Goal: Information Seeking & Learning: Check status

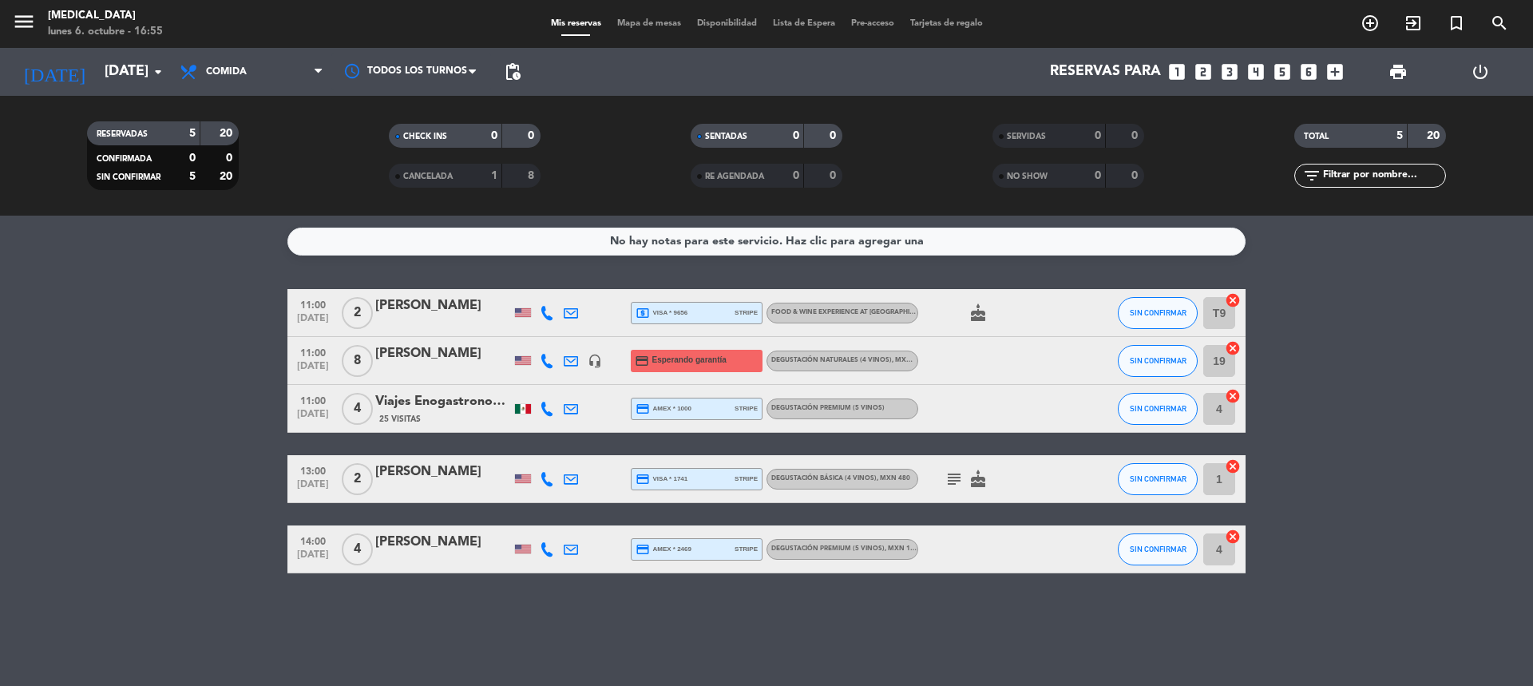
click at [882, 362] on span "Degustación Naturales (4 vinos) , MXN 600" at bounding box center [848, 360] width 154 height 6
click at [990, 363] on div at bounding box center [990, 360] width 144 height 47
click at [957, 480] on icon "subject" at bounding box center [954, 479] width 19 height 19
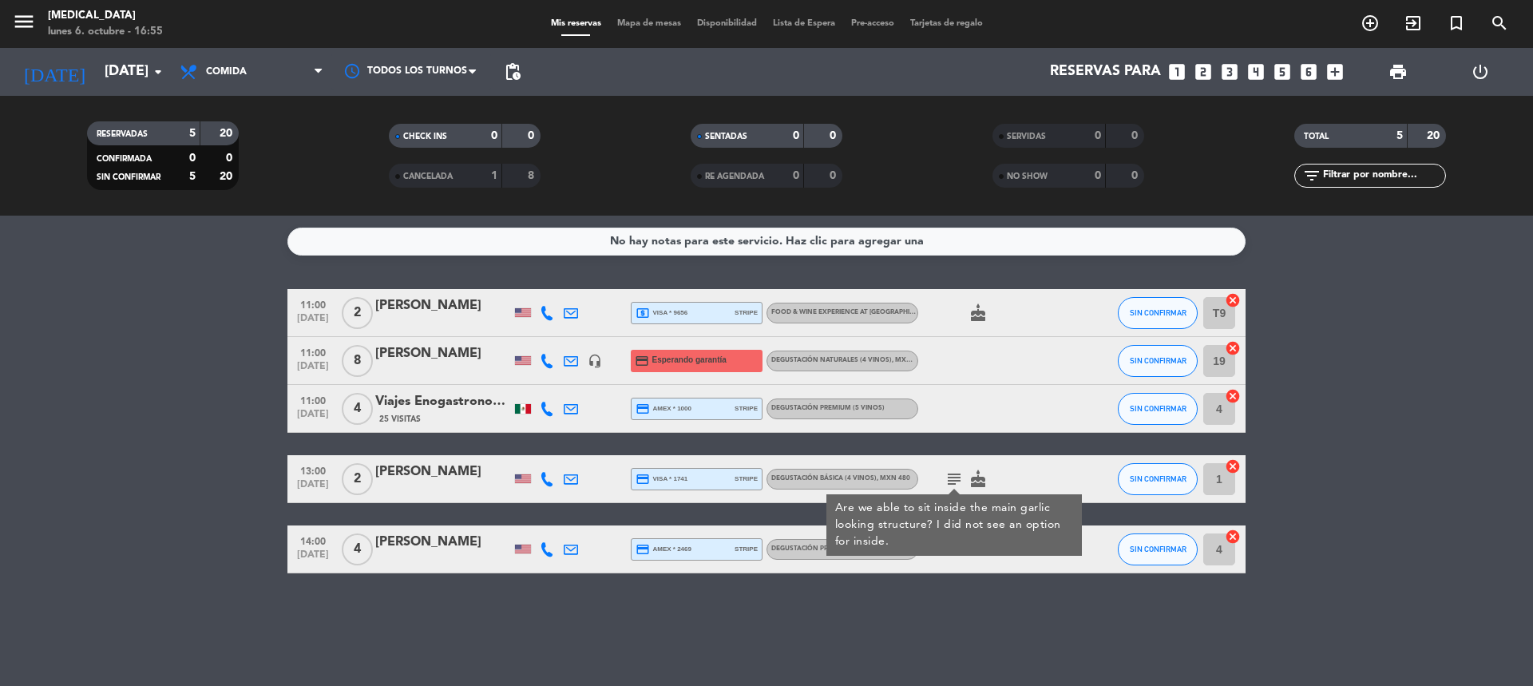
click at [192, 394] on bookings-row "11:00 [DATE] 2 [PERSON_NAME] local_atm visa * 9656 stripe Food & Wine experienc…" at bounding box center [766, 431] width 1533 height 284
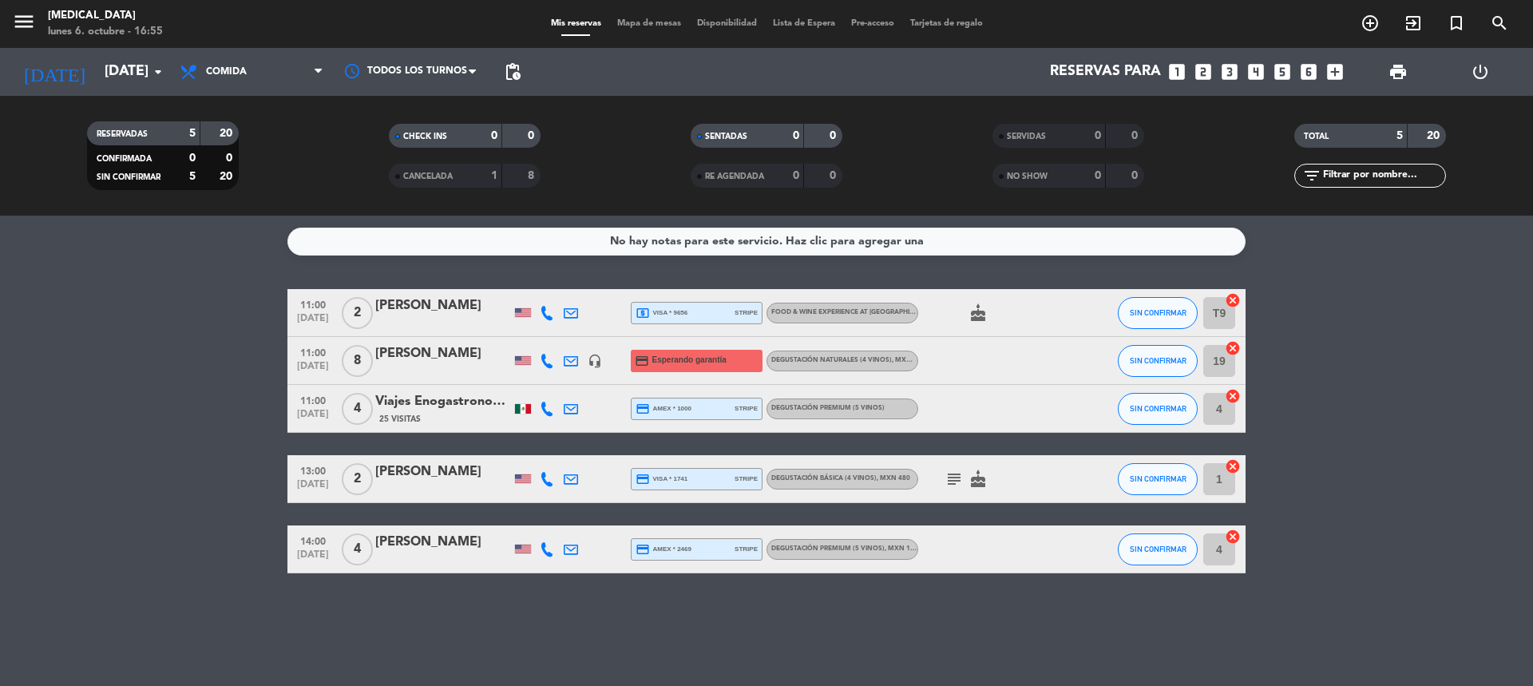
click at [846, 475] on span "Degustación Básica (4 vinos) , MXN 480" at bounding box center [840, 478] width 139 height 6
click at [953, 472] on icon "subject" at bounding box center [954, 479] width 19 height 19
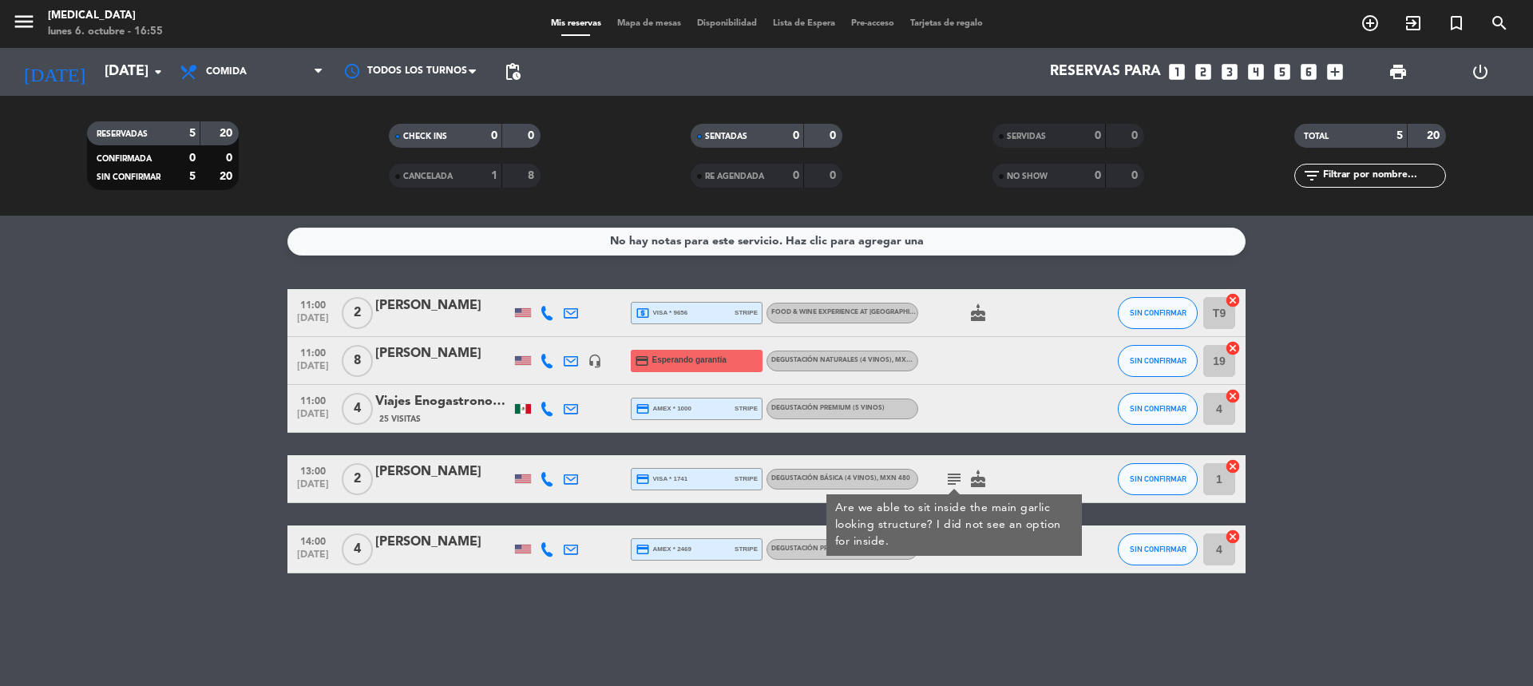
click at [1035, 442] on div "11:00 [DATE] 2 [PERSON_NAME] local_atm visa * 9656 stripe Food & Wine experienc…" at bounding box center [766, 431] width 958 height 284
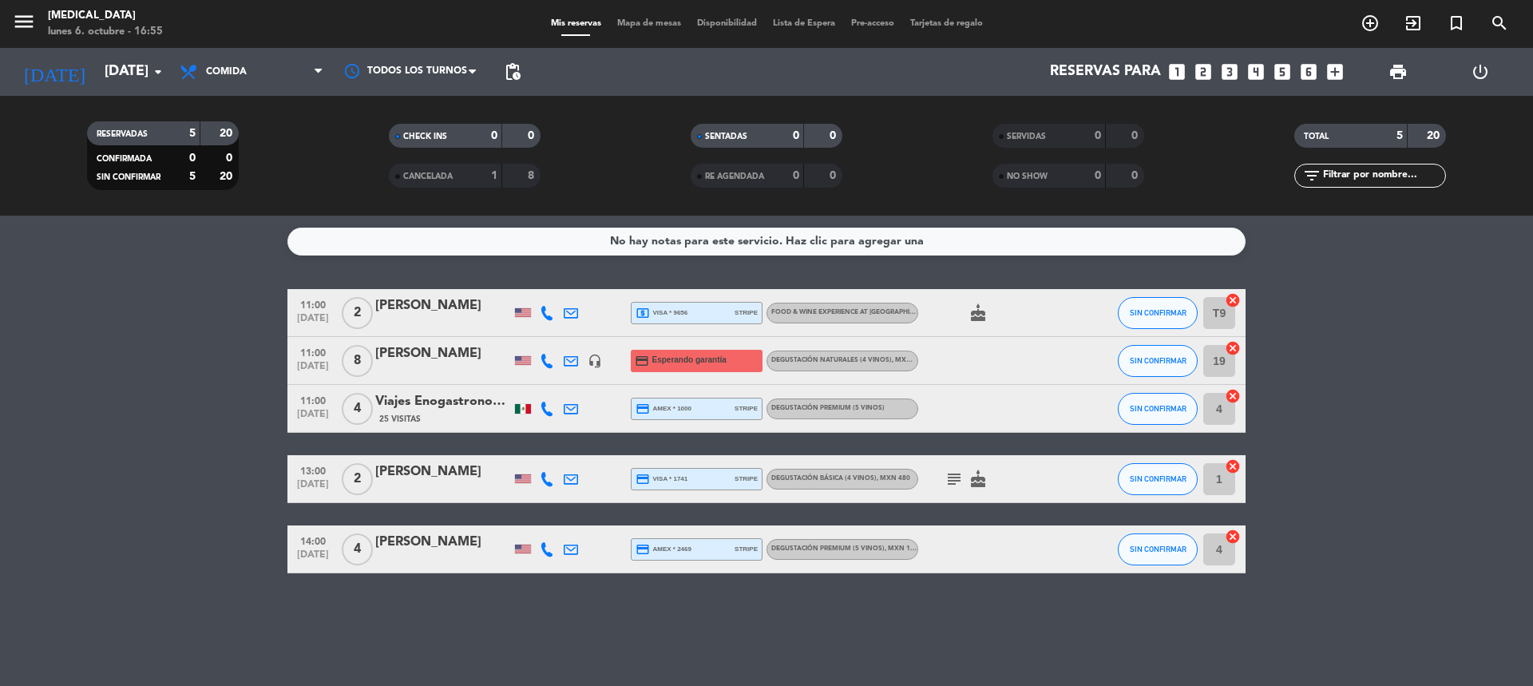
click at [952, 471] on icon "subject" at bounding box center [954, 479] width 19 height 19
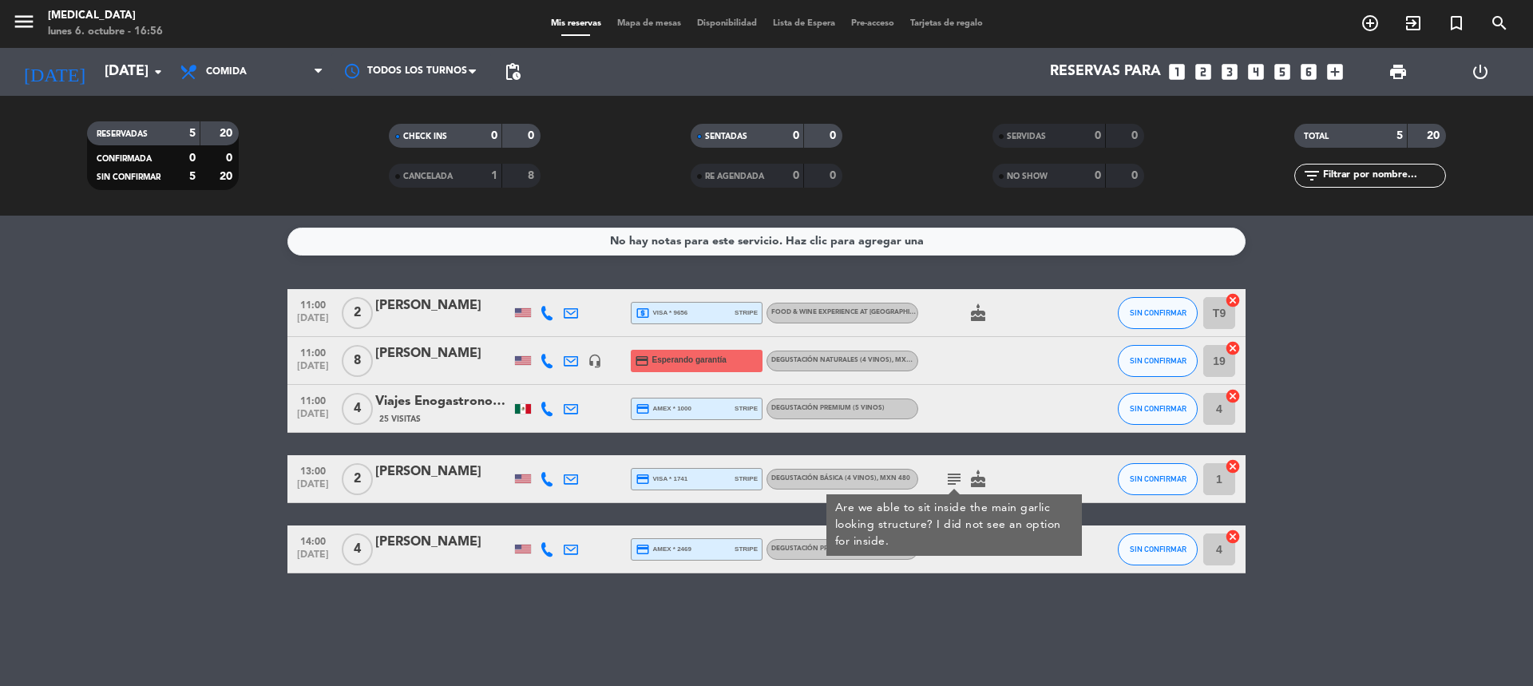
click at [880, 454] on div "11:00 [DATE] 2 [PERSON_NAME] local_atm visa * 9656 stripe Food & Wine experienc…" at bounding box center [766, 431] width 958 height 284
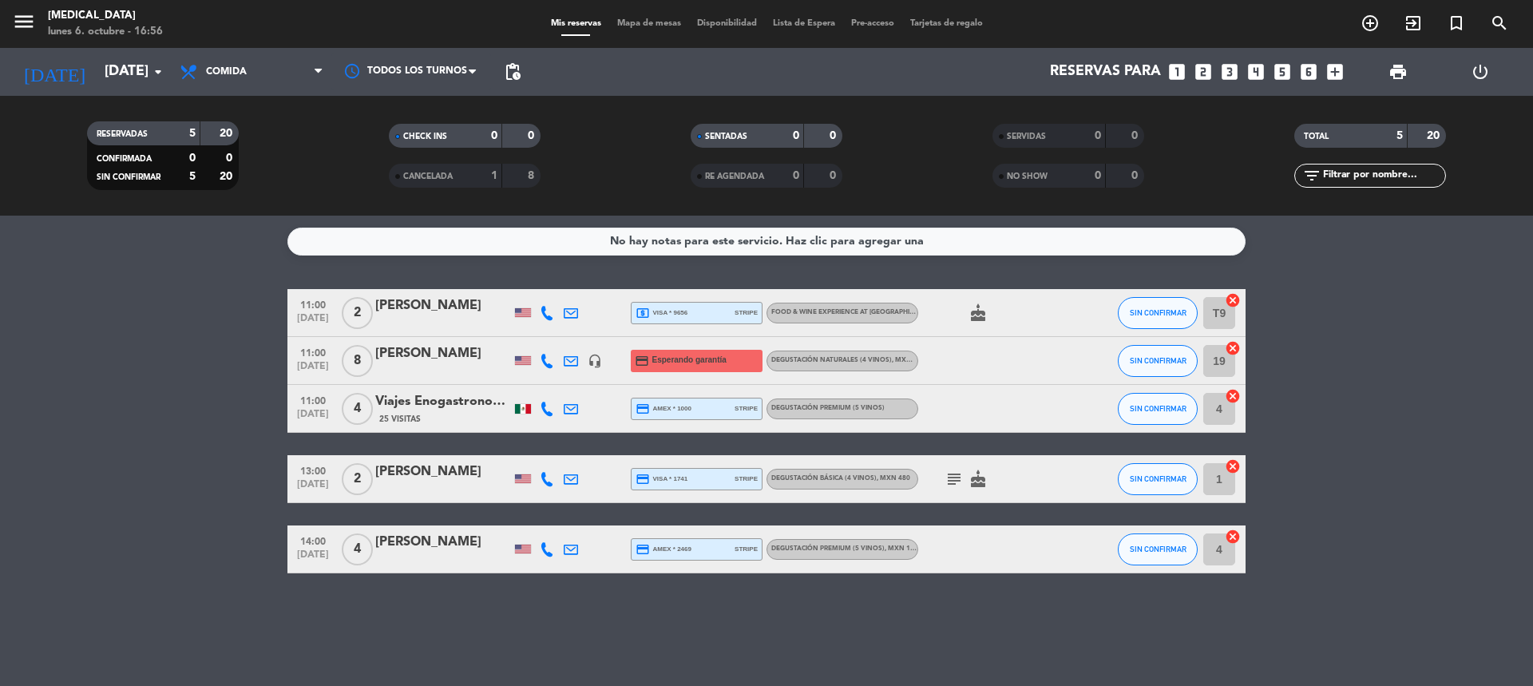
click at [995, 480] on div "subject cake" at bounding box center [990, 478] width 144 height 47
click at [871, 395] on div "11:00 [DATE] 4 Viajes Enogastronomicos FMS GDL 25 Visitas credit_card amex * 10…" at bounding box center [766, 409] width 958 height 48
click at [879, 408] on span "Degustación Premium (5 vinos)" at bounding box center [827, 408] width 113 height 6
click at [905, 354] on div "Degustación Naturales (4 vinos) , MXN 600" at bounding box center [843, 361] width 152 height 21
click at [848, 307] on div "Food & Wine experience at [GEOGRAPHIC_DATA] , MXN 750" at bounding box center [844, 312] width 146 height 10
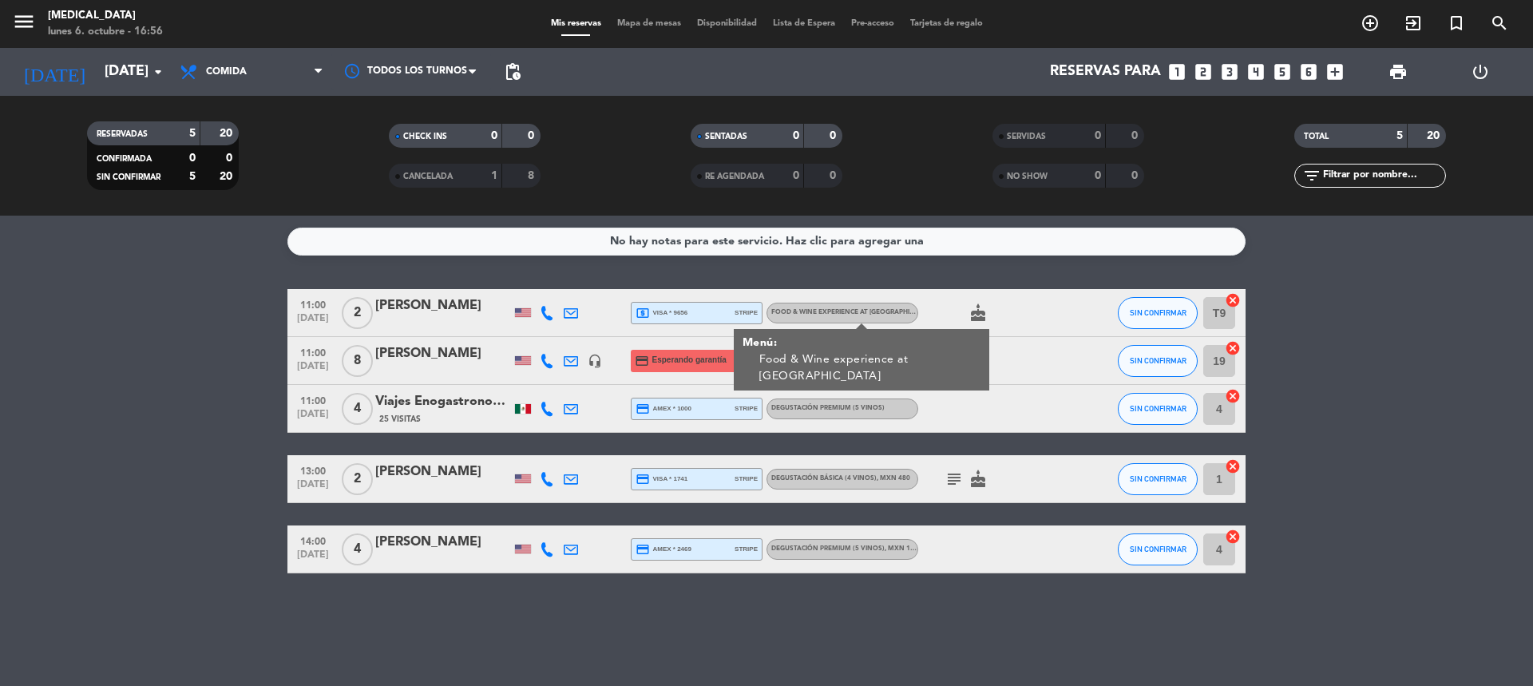
click at [986, 375] on div at bounding box center [990, 360] width 144 height 47
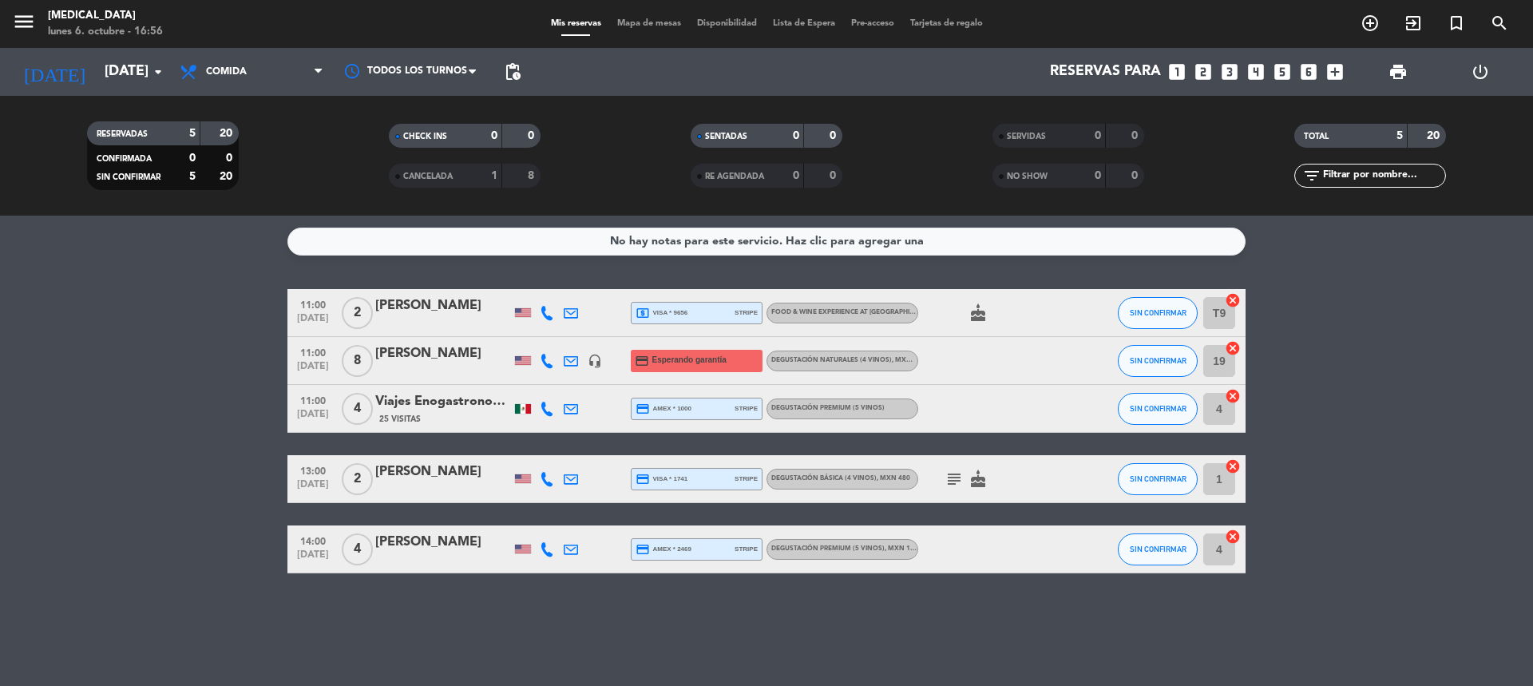
click at [438, 181] on div "CANCELADA" at bounding box center [429, 176] width 73 height 18
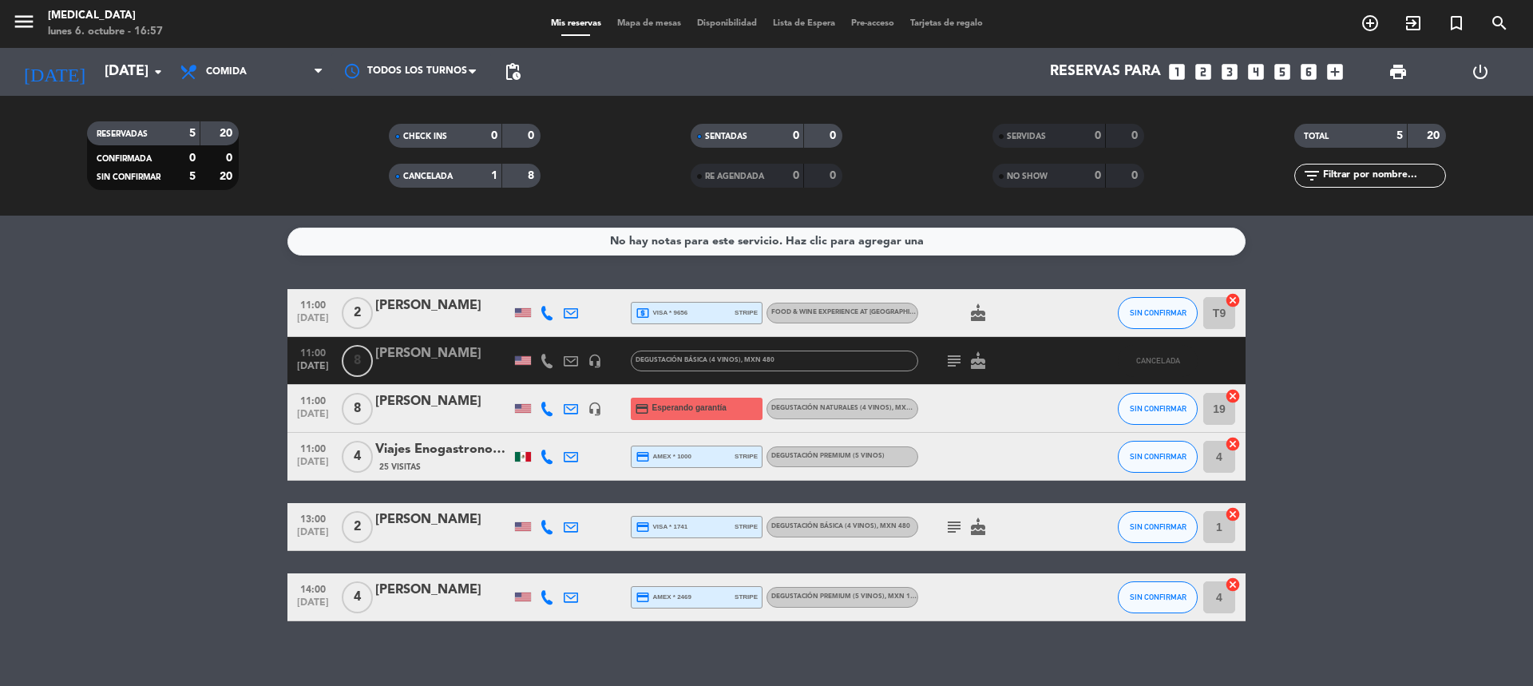
click at [412, 525] on div "[PERSON_NAME]" at bounding box center [443, 519] width 136 height 21
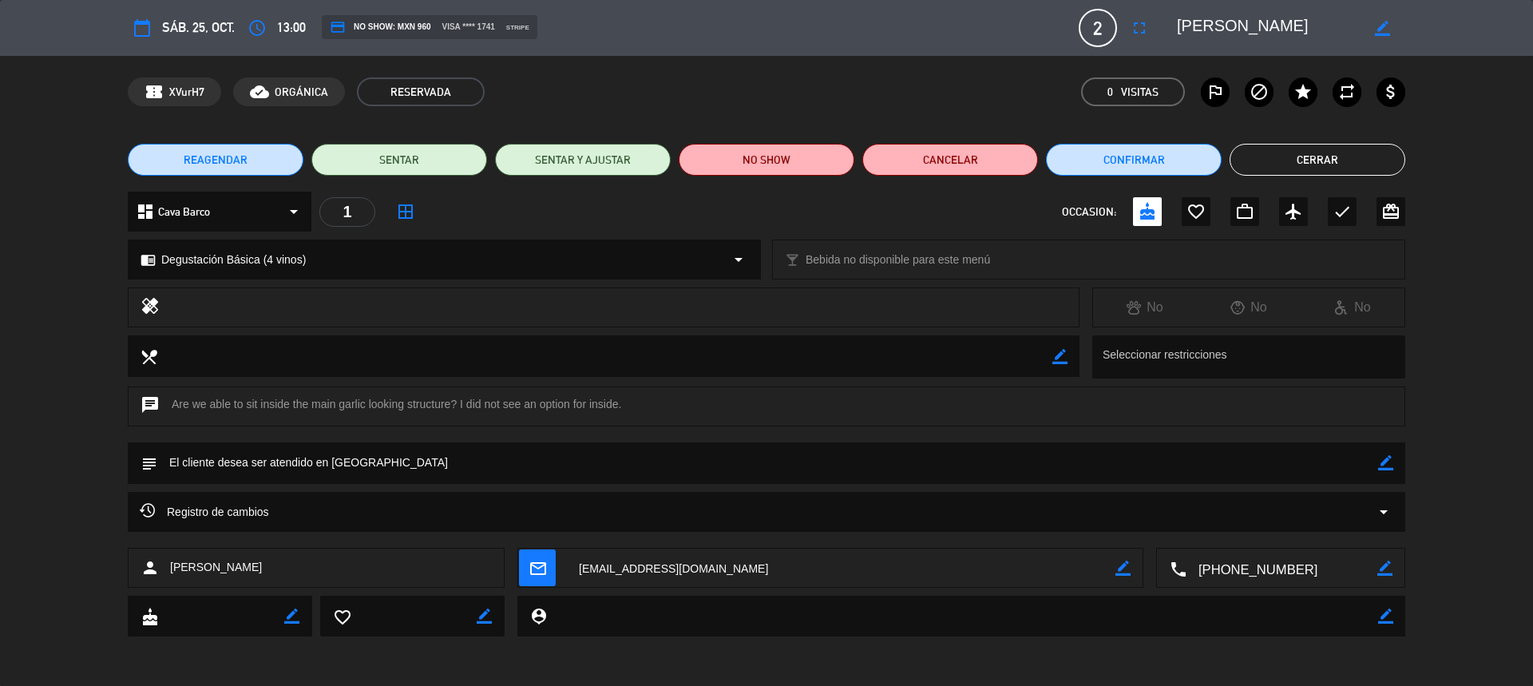
click at [1329, 171] on button "Cerrar" at bounding box center [1318, 160] width 176 height 32
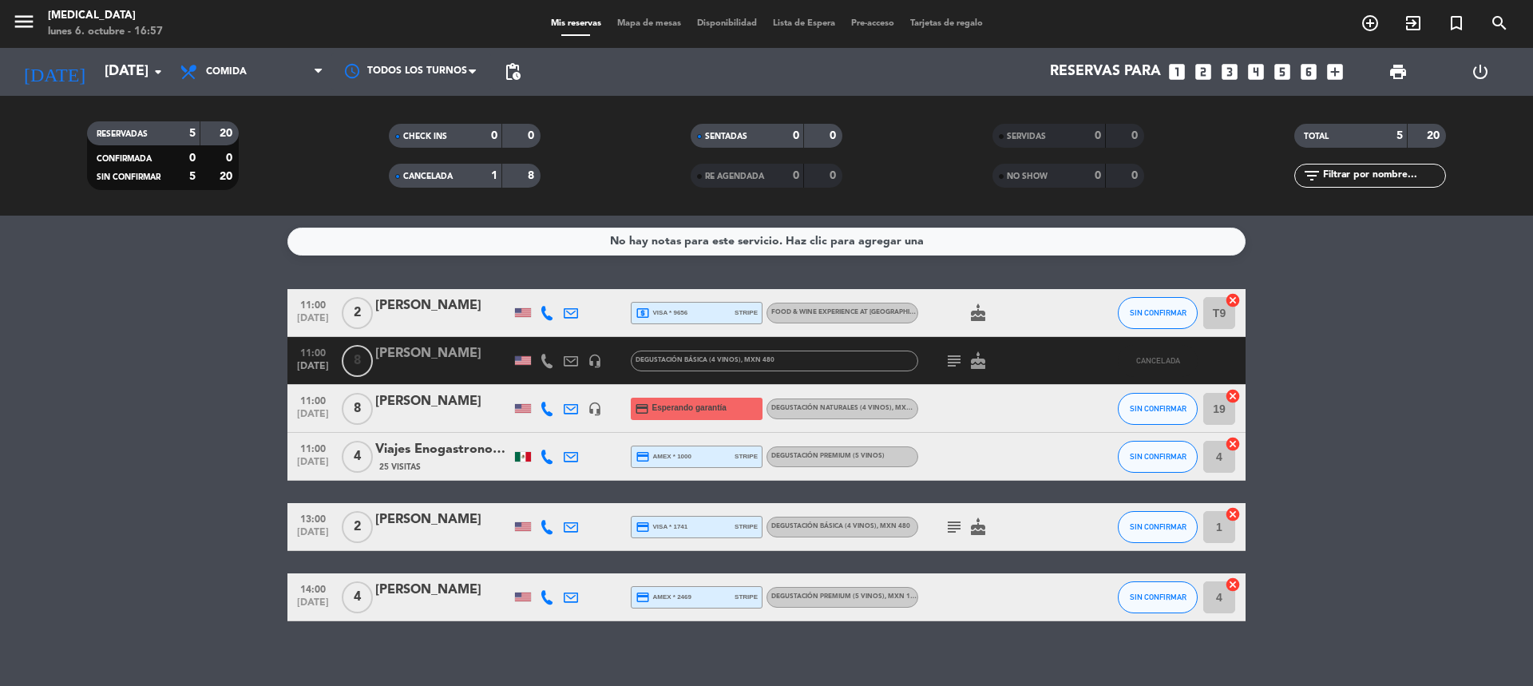
click at [952, 525] on icon "subject" at bounding box center [954, 526] width 19 height 19
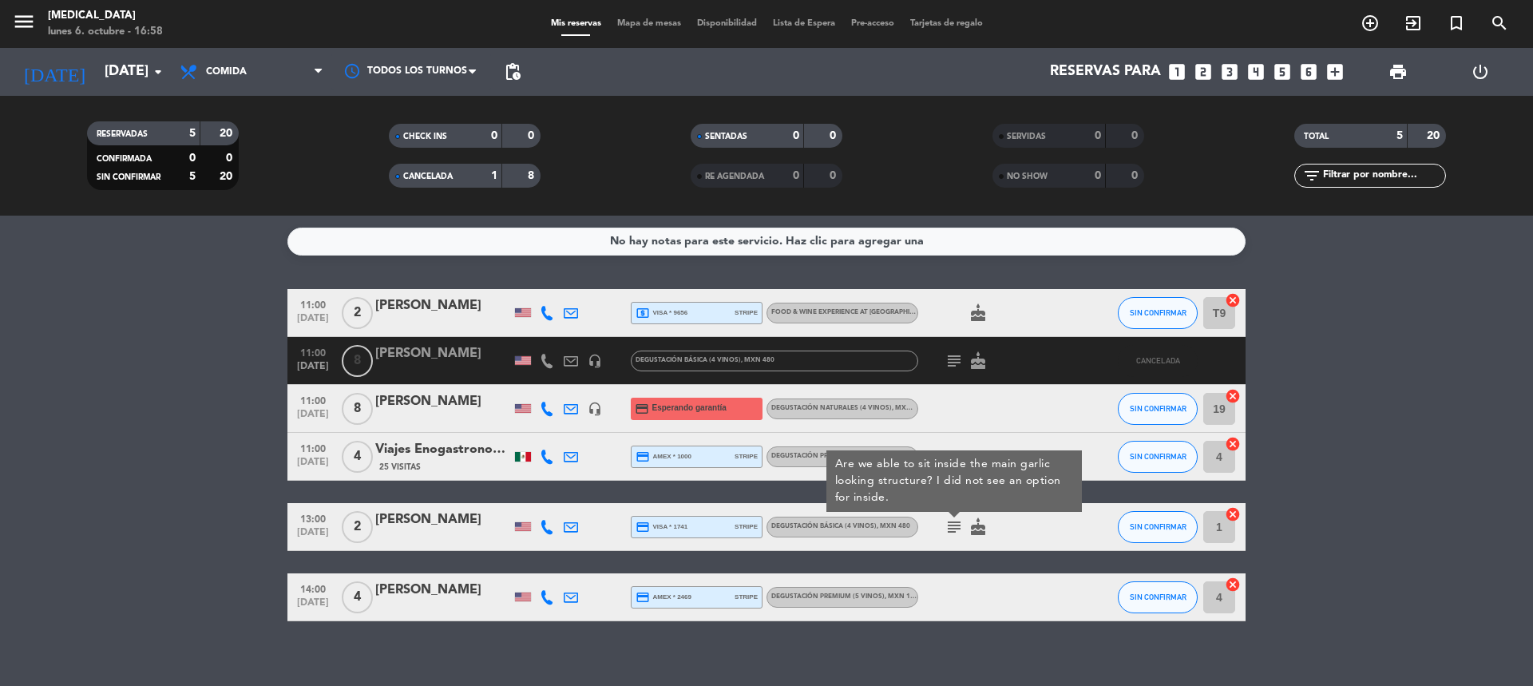
click at [957, 420] on div at bounding box center [990, 408] width 144 height 47
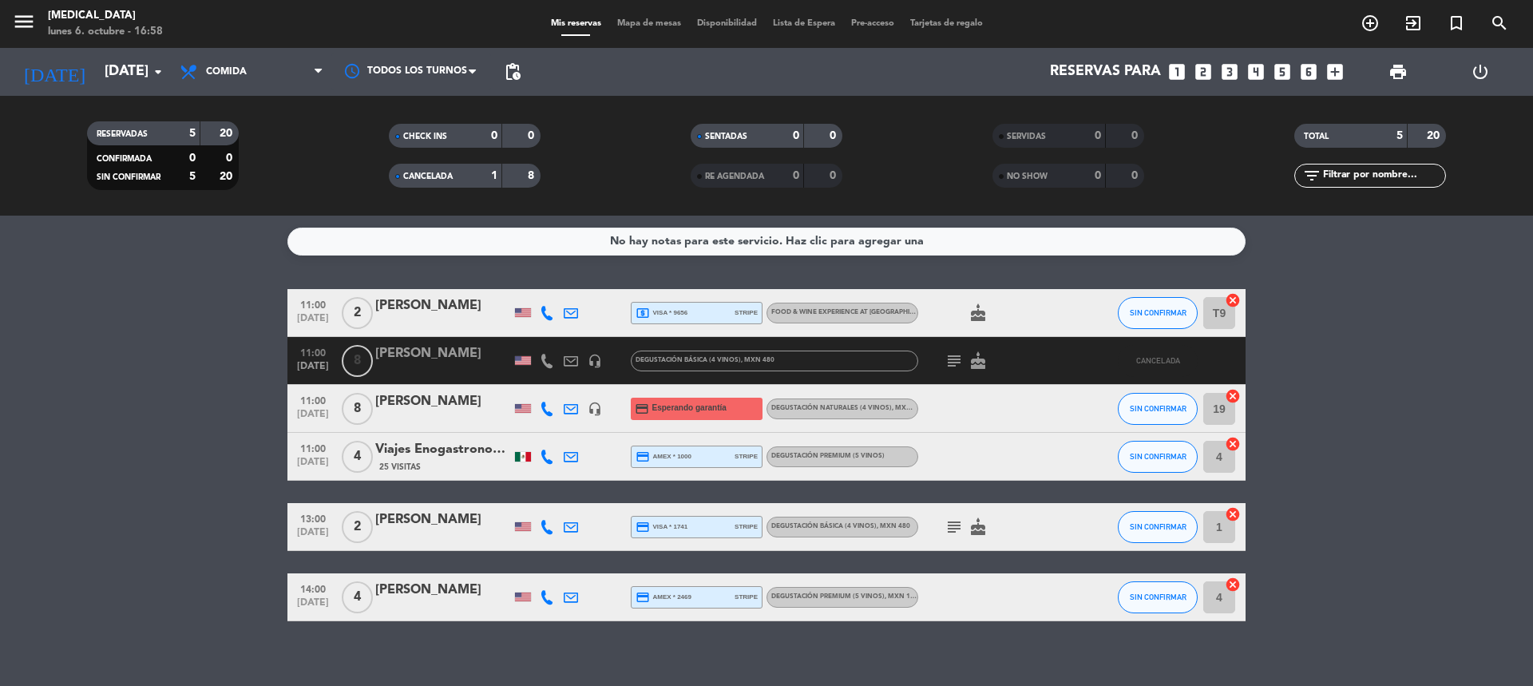
click at [712, 411] on span "Esperando garantía" at bounding box center [689, 408] width 74 height 13
click at [937, 432] on div "11:00 [DATE] 8 [PERSON_NAME] headset_mic credit_card Esperando garantía Esperan…" at bounding box center [766, 409] width 958 height 48
click at [713, 410] on span "Esperando garantía" at bounding box center [689, 408] width 74 height 13
click at [949, 431] on div at bounding box center [990, 408] width 144 height 47
click at [952, 364] on icon "subject" at bounding box center [954, 360] width 19 height 19
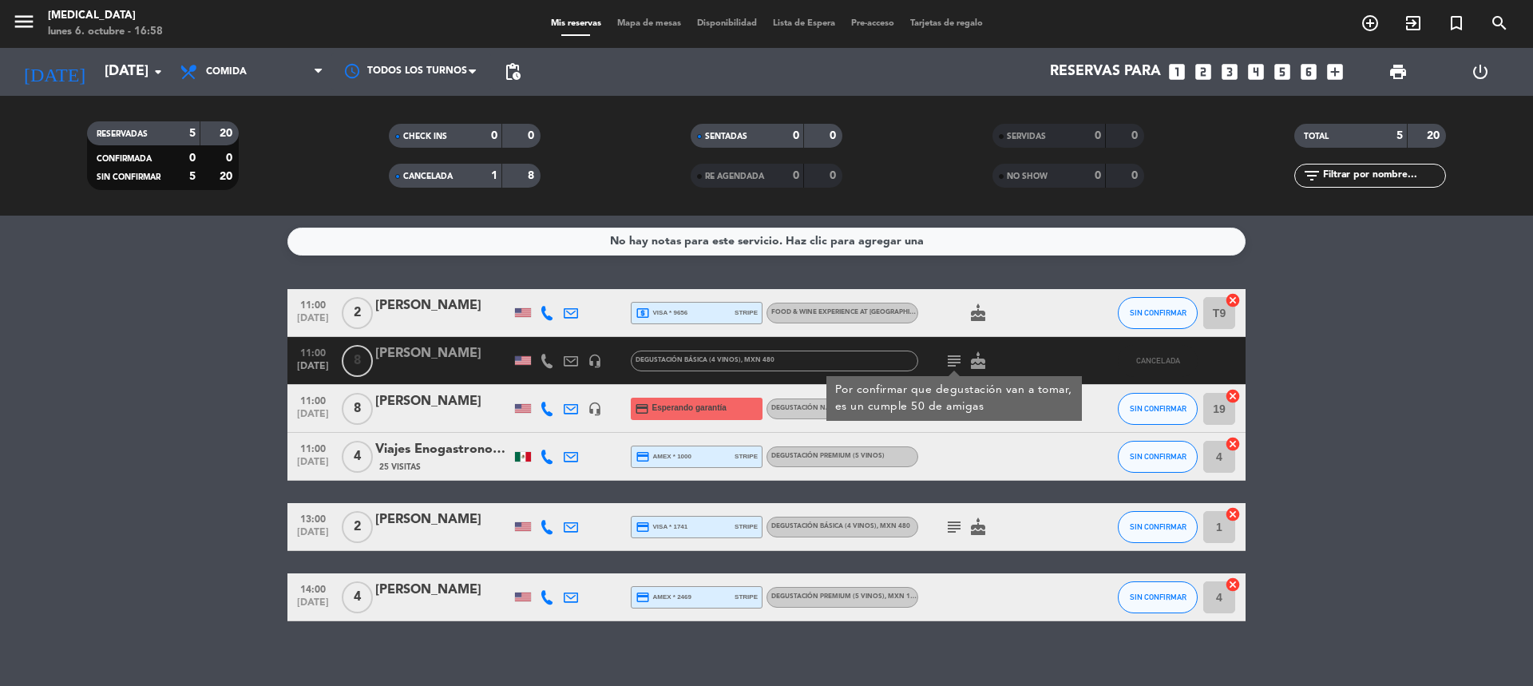
click at [953, 427] on div at bounding box center [990, 408] width 144 height 47
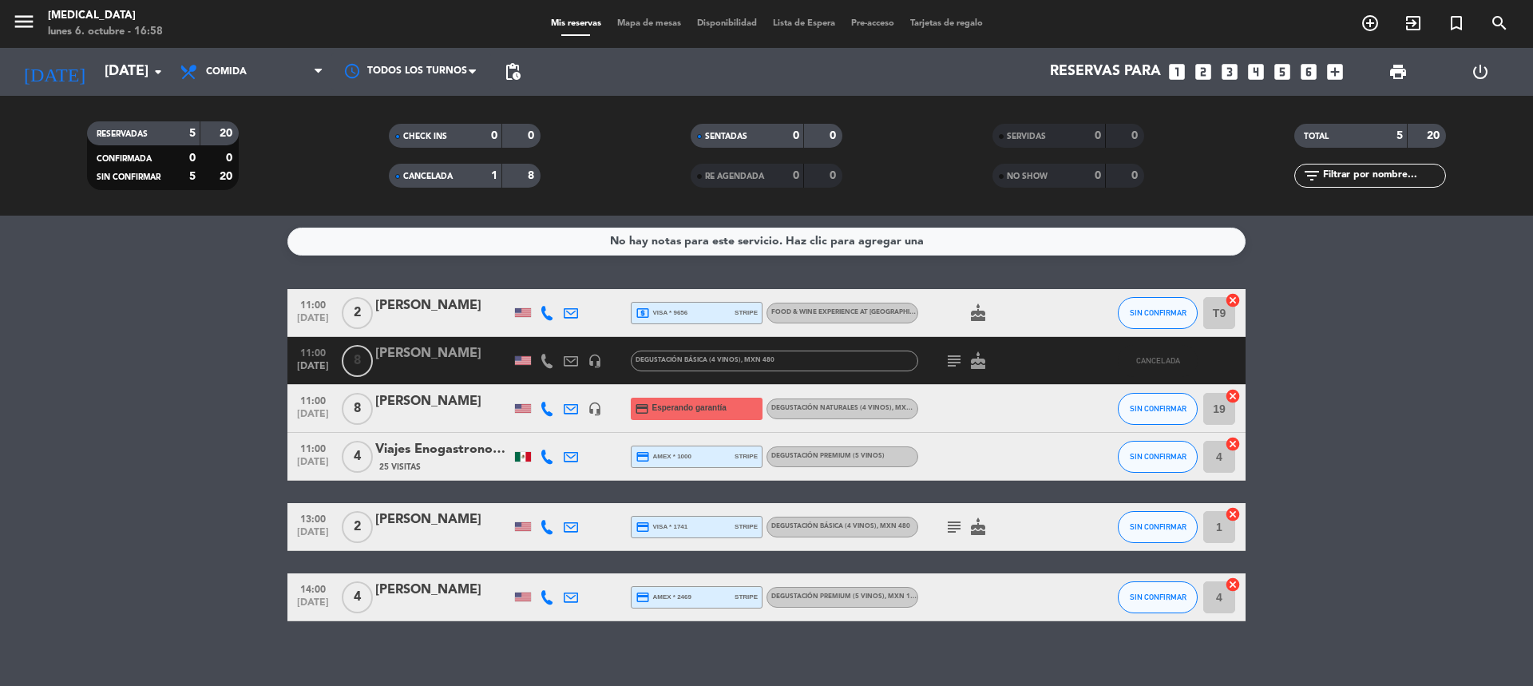
click at [952, 357] on icon "subject" at bounding box center [954, 360] width 19 height 19
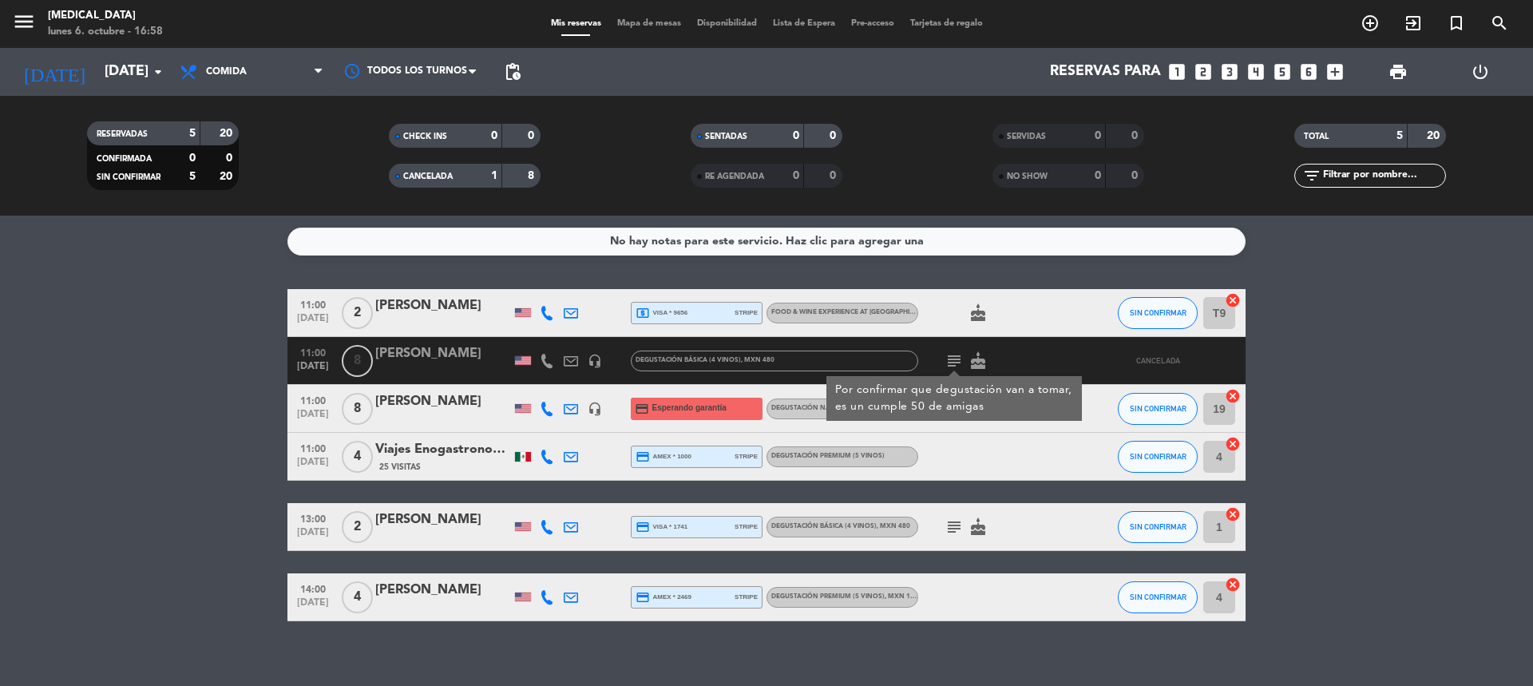
click at [1000, 458] on div at bounding box center [990, 456] width 144 height 47
